Goal: Task Accomplishment & Management: Manage account settings

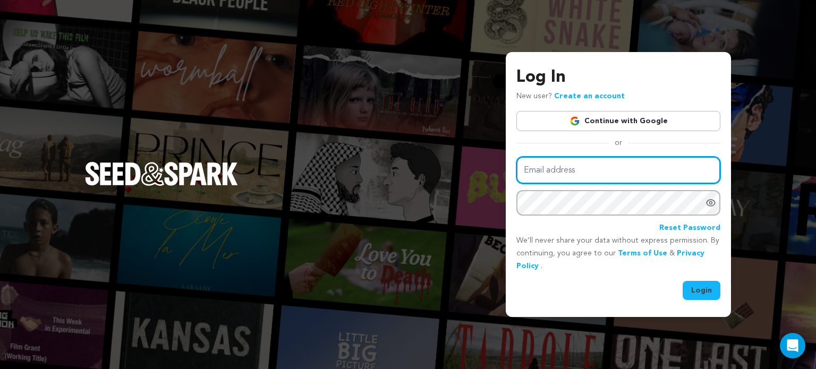
type input "[EMAIL_ADDRESS][DOMAIN_NAME]"
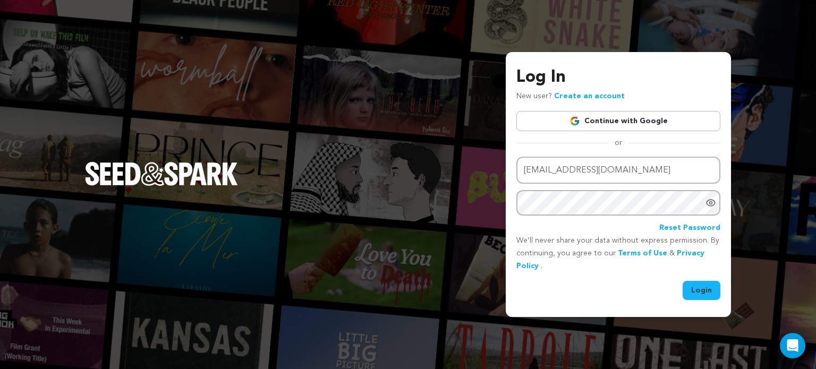
click at [695, 297] on button "Login" at bounding box center [702, 290] width 38 height 19
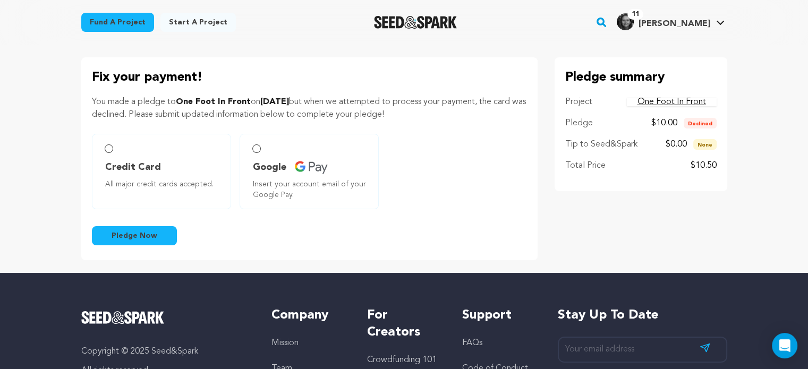
click at [299, 178] on div "Credit Card All major credit cards accepted. Google Insert your account email o…" at bounding box center [309, 171] width 435 height 75
click at [283, 125] on div "Fix your payment! You made a pledge to One Foot In Front on November 24, 2017 b…" at bounding box center [309, 158] width 456 height 203
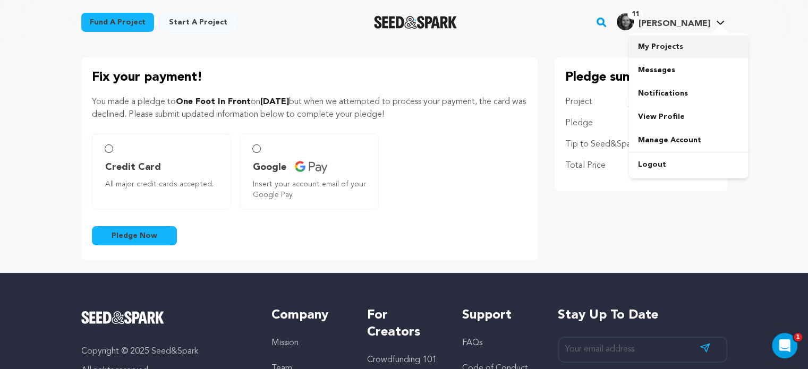
click at [657, 50] on link "My Projects" at bounding box center [688, 46] width 119 height 23
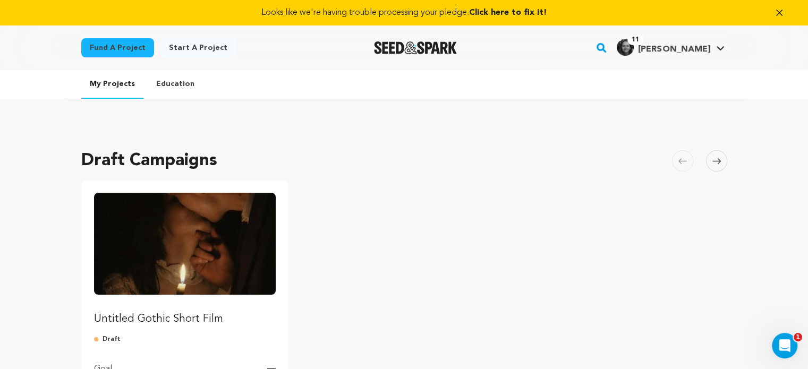
click at [780, 15] on icon "button" at bounding box center [779, 12] width 11 height 11
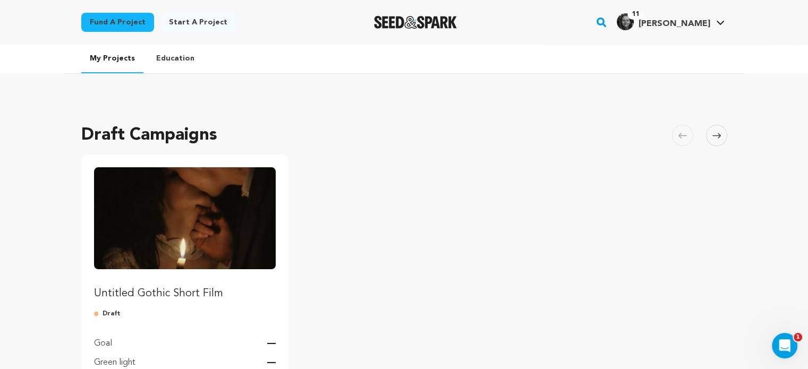
click at [401, 215] on ul "Untitled Gothic Short Film Draft Goal — Green light — Length 30 days Manage Pro…" at bounding box center [404, 298] width 646 height 287
click at [297, 232] on ul "Untitled Gothic Short Film Draft Goal — Green light — Length 30 days Manage Pro…" at bounding box center [404, 298] width 646 height 287
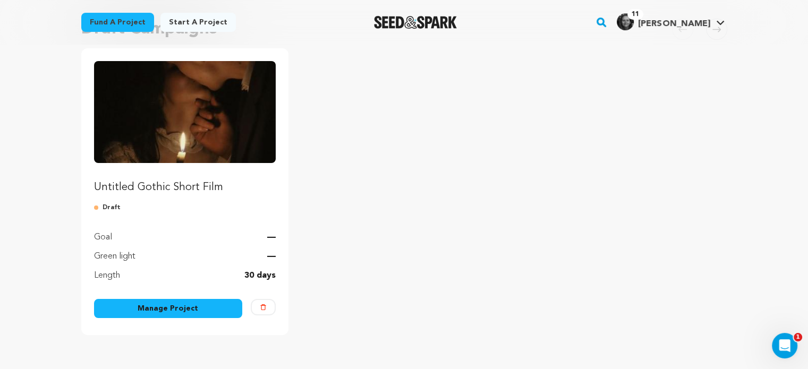
scroll to position [107, 0]
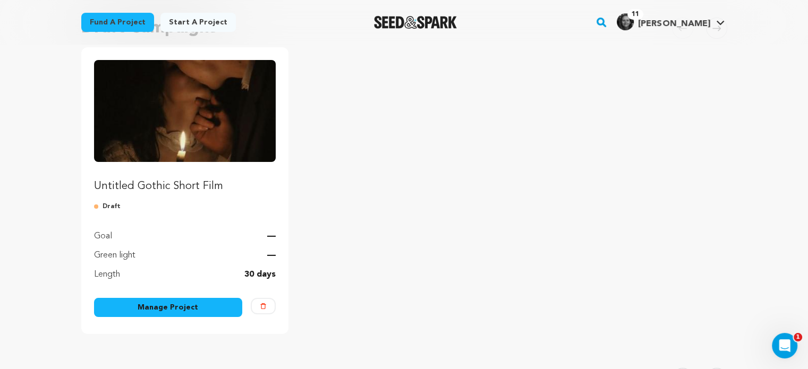
click at [297, 232] on ul "Untitled Gothic Short Film Draft Goal — Green light — Length 30 days Manage Pro…" at bounding box center [404, 190] width 646 height 287
click at [377, 227] on ul "Untitled Gothic Short Film Draft Goal — Green light — Length 30 days Manage Pro…" at bounding box center [404, 190] width 646 height 287
